Goal: Information Seeking & Learning: Learn about a topic

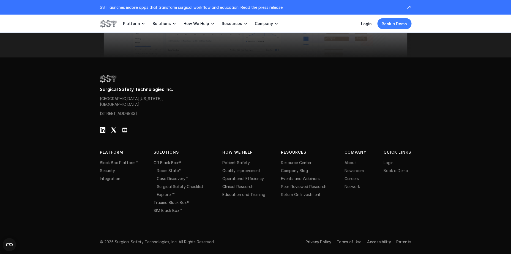
scroll to position [1768, 0]
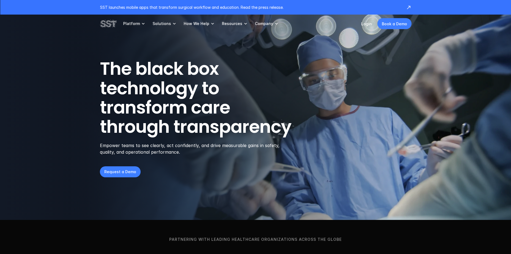
click at [273, 24] on icon at bounding box center [275, 23] width 5 height 5
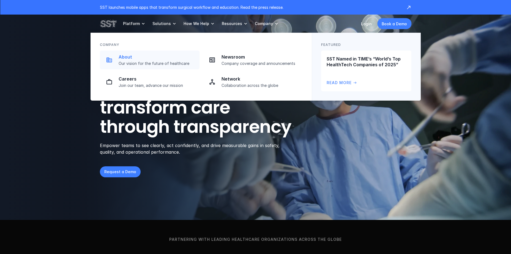
click at [122, 57] on p "About" at bounding box center [157, 57] width 78 height 6
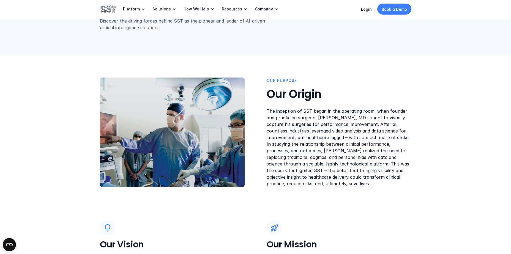
scroll to position [27, 0]
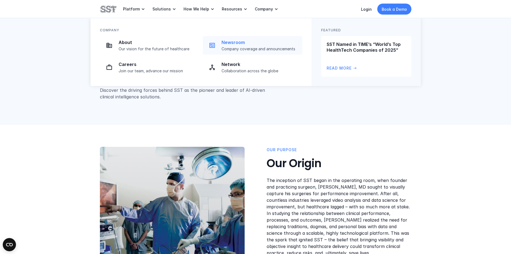
click at [241, 51] on p "Company coverage and announcements" at bounding box center [260, 48] width 78 height 5
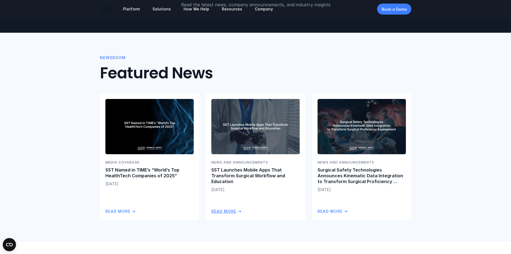
scroll to position [82, 0]
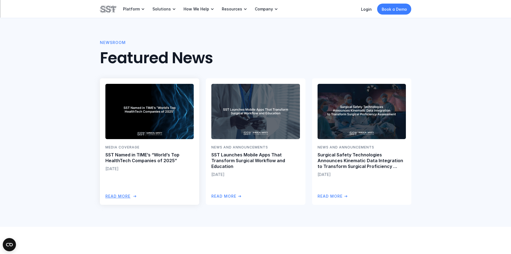
click at [150, 160] on p "SST Named in TIME’s “World’s Top HealthTech Companies of 2025”" at bounding box center [149, 158] width 88 height 12
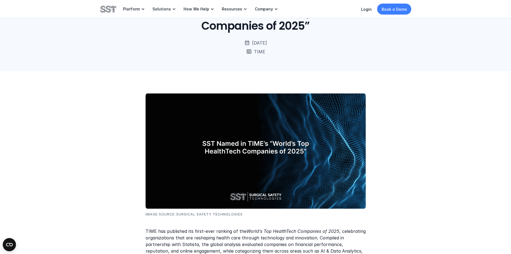
scroll to position [110, 0]
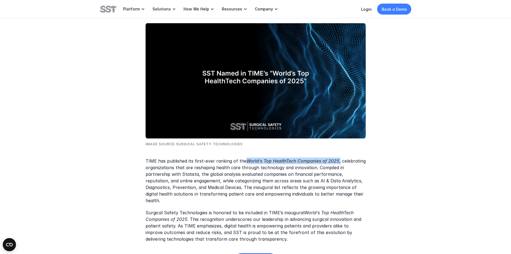
drag, startPoint x: 244, startPoint y: 159, endPoint x: 338, endPoint y: 156, distance: 93.3
click at [338, 156] on div "Image Source: Surgical Safety Technologies TIME has published its first-ever ra…" at bounding box center [255, 170] width 220 height 295
copy p "World’s Top HealthTech Companies of 2025 ,"
